Goal: Browse casually

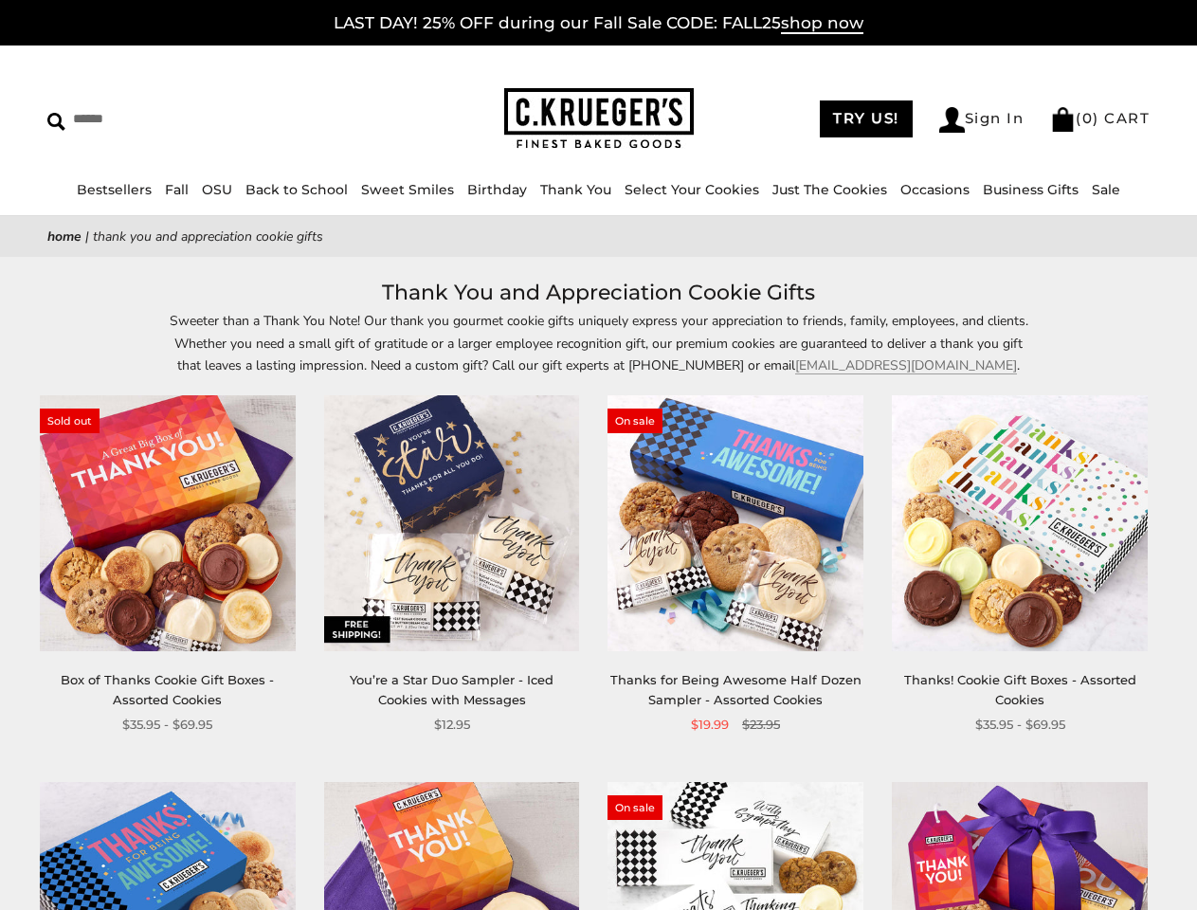
click at [598, 455] on div "**********" at bounding box center [721, 564] width 284 height 339
click at [173, 118] on input "Search" at bounding box center [173, 118] width 252 height 29
click at [928, 190] on link "Occasions" at bounding box center [934, 189] width 69 height 17
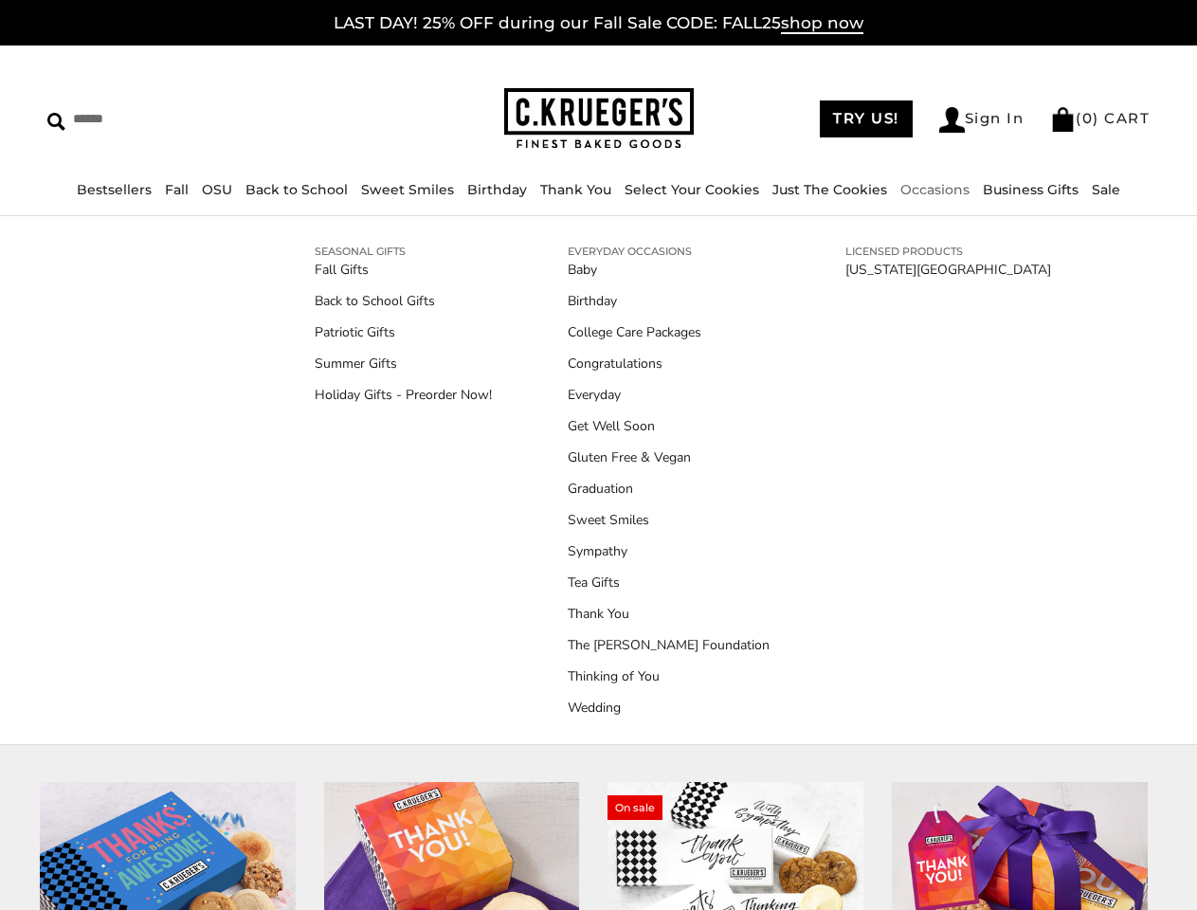
click at [598, 592] on div "**********" at bounding box center [721, 564] width 284 height 339
